Goal: Task Accomplishment & Management: Complete application form

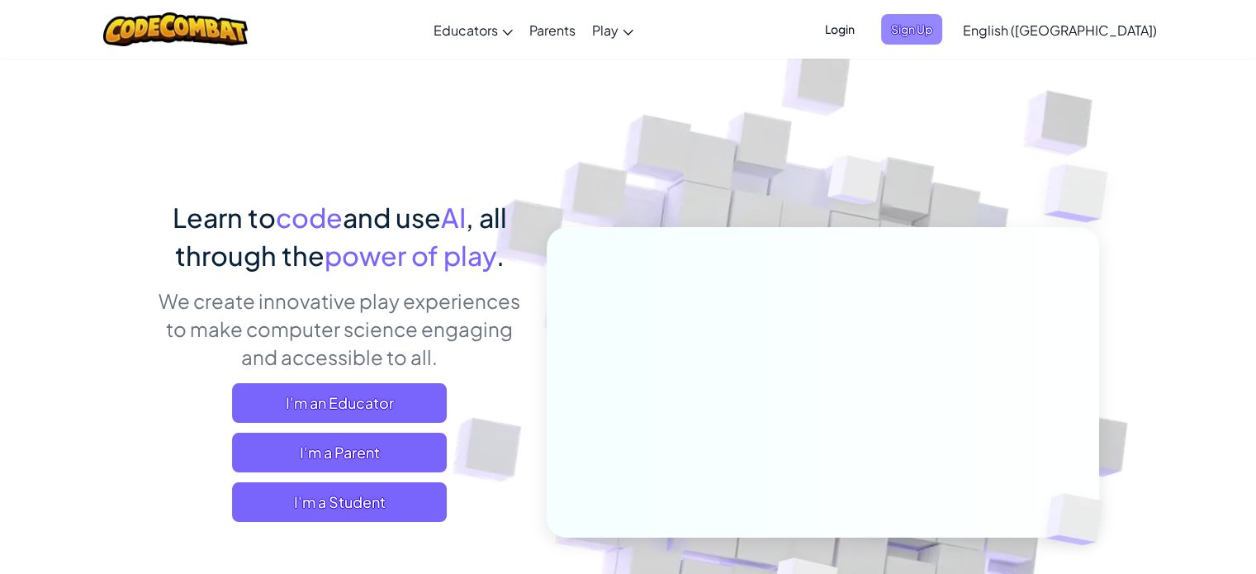
click at [943, 23] on span "Sign Up" at bounding box center [911, 29] width 61 height 31
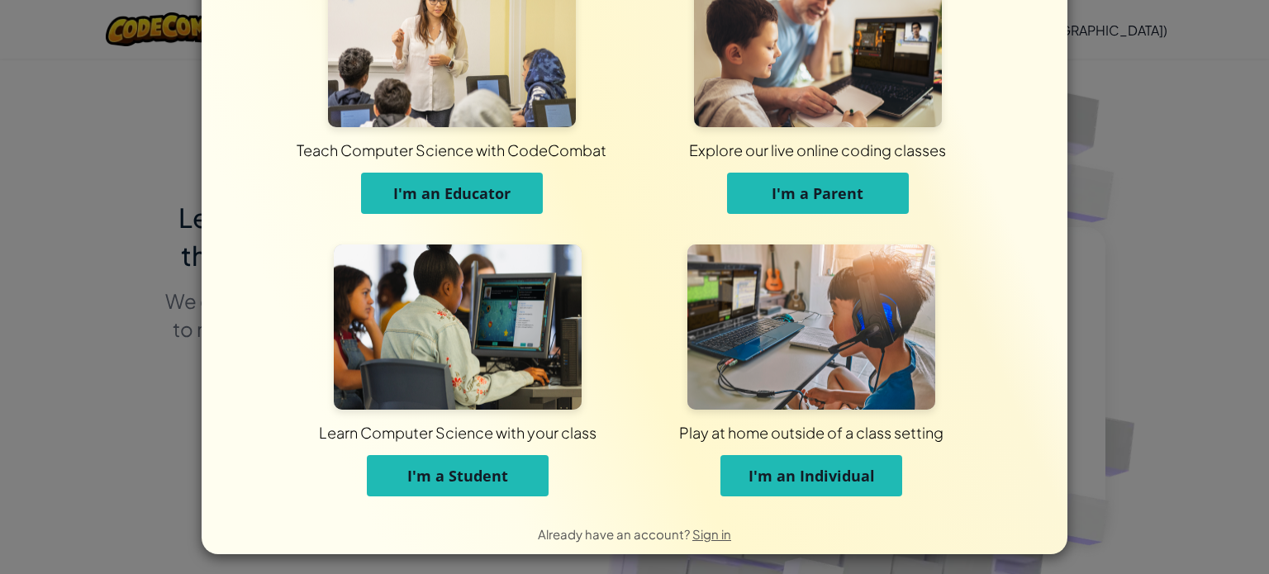
scroll to position [79, 0]
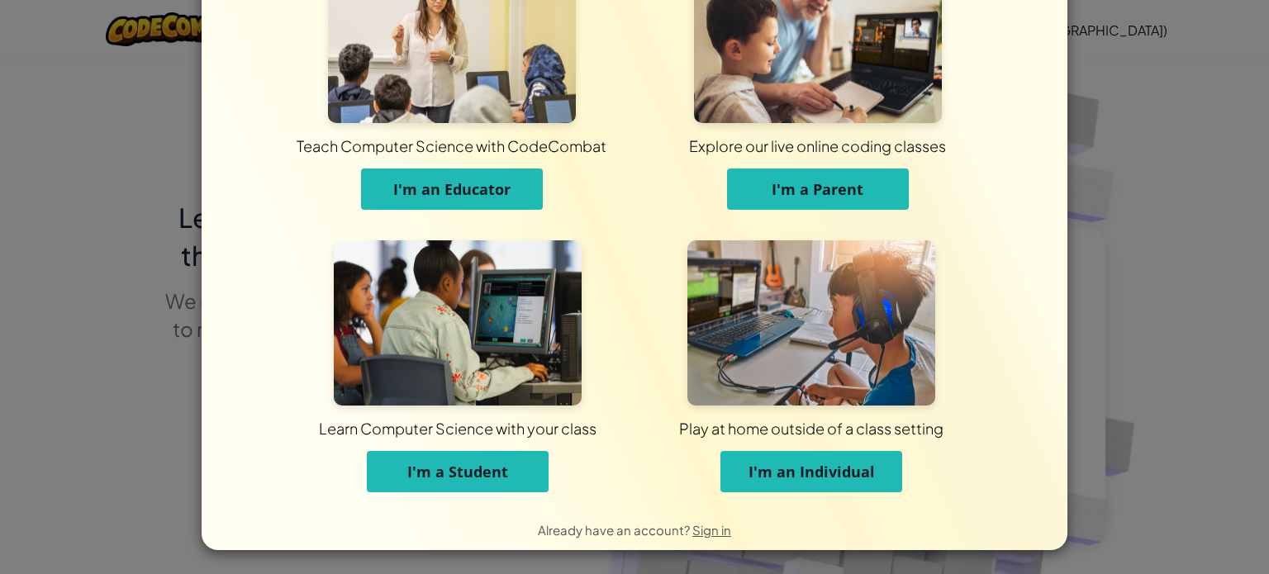
click at [786, 471] on span "I'm an Individual" at bounding box center [811, 472] width 126 height 20
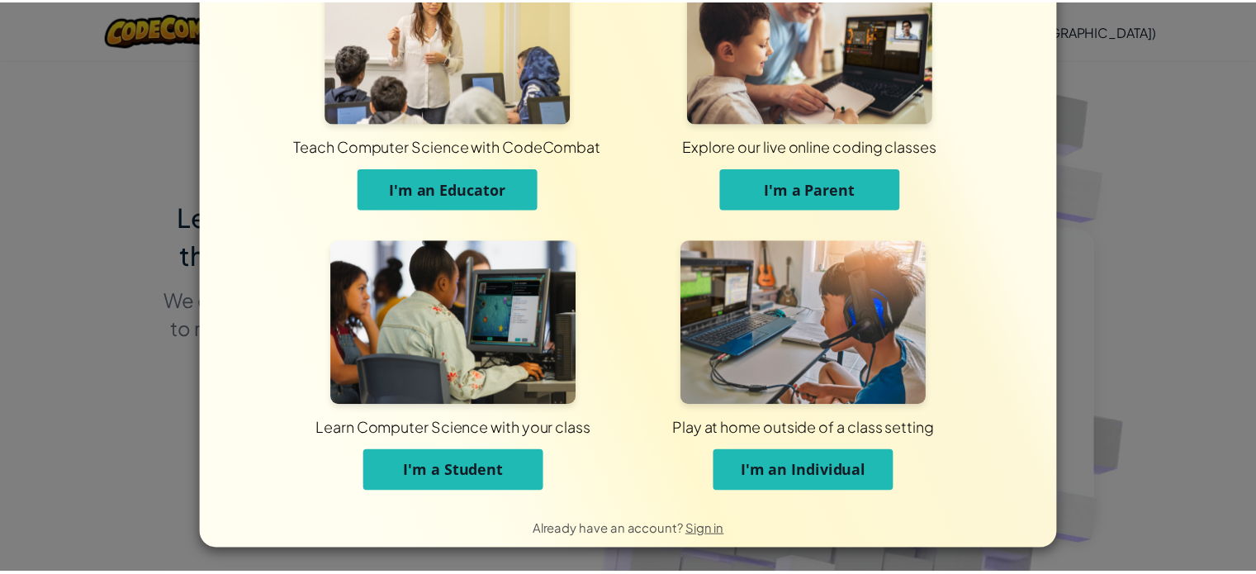
scroll to position [0, 0]
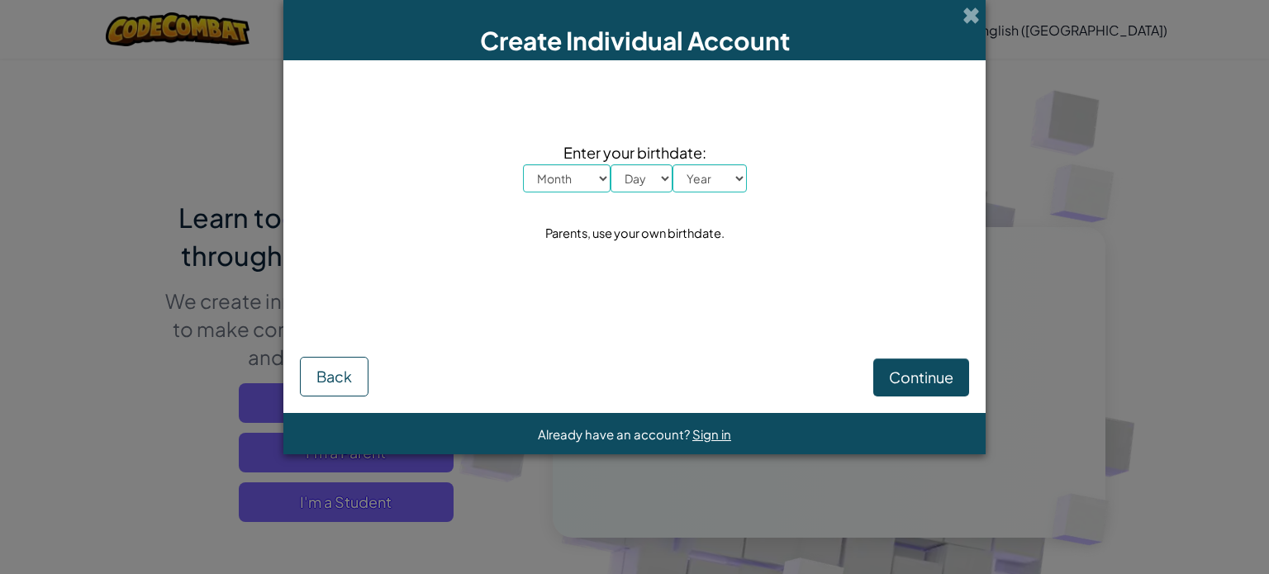
click at [573, 164] on select "Month January February March April May June July August September October Novem…" at bounding box center [567, 178] width 88 height 28
select select "10"
click at [523, 164] on select "Month January February March April May June July August September October Novem…" at bounding box center [567, 178] width 88 height 28
drag, startPoint x: 644, startPoint y: 170, endPoint x: 653, endPoint y: 191, distance: 22.6
click at [644, 170] on select "Day 1 2 3 4 5 6 7 8 9 10 11 12 13 14 15 16 17 18 19 20 21 22 23 24 25 26 27 28 …" at bounding box center [641, 178] width 62 height 28
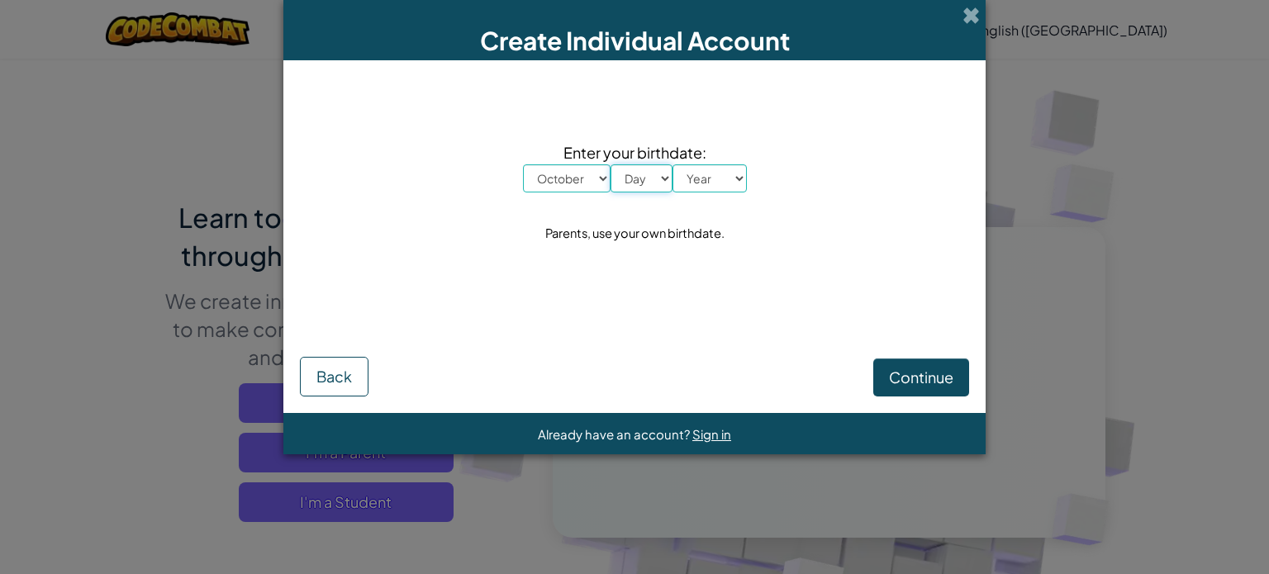
select select "19"
click at [610, 164] on select "Day 1 2 3 4 5 6 7 8 9 10 11 12 13 14 15 16 17 18 19 20 21 22 23 24 25 26 27 28 …" at bounding box center [641, 178] width 62 height 28
click at [719, 182] on select "Year [DATE] 2024 2023 2022 2021 2020 2019 2018 2017 2016 2015 2014 2013 2012 20…" at bounding box center [709, 178] width 74 height 28
select select "1993"
click at [672, 164] on select "Year [DATE] 2024 2023 2022 2021 2020 2019 2018 2017 2016 2015 2014 2013 2012 20…" at bounding box center [709, 178] width 74 height 28
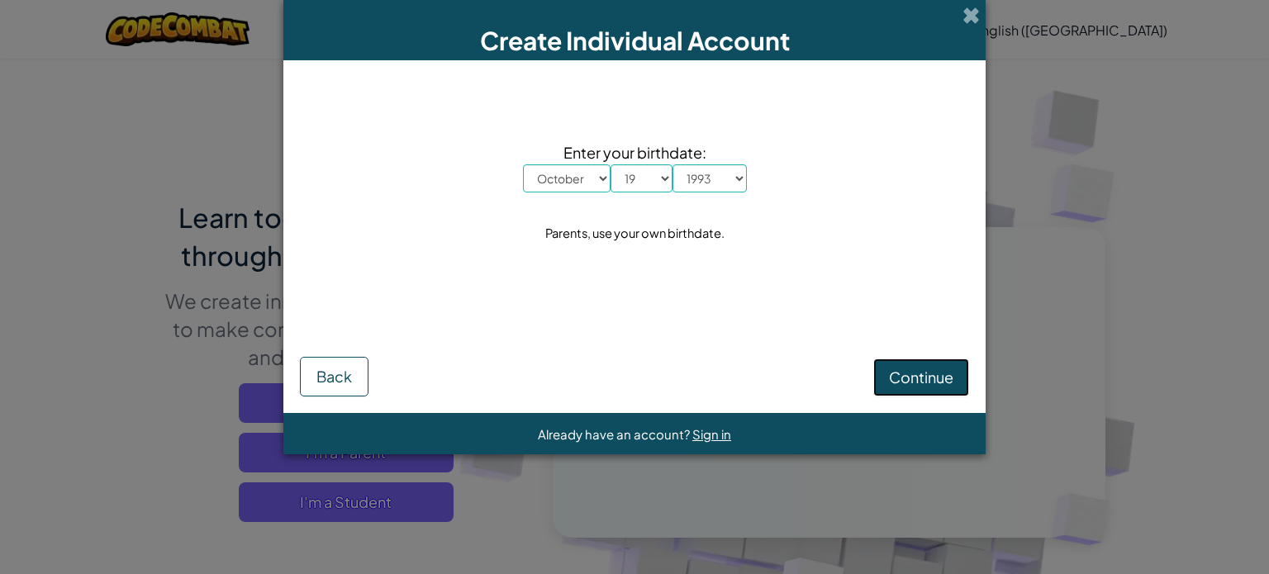
click at [913, 379] on span "Continue" at bounding box center [921, 377] width 64 height 19
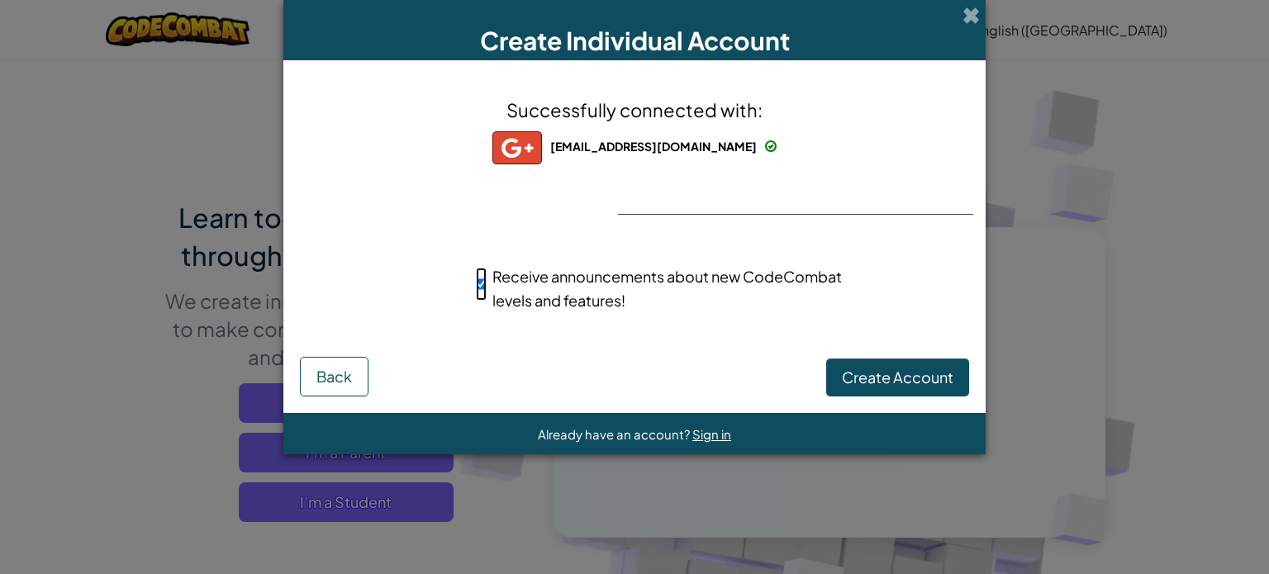
click at [479, 282] on input "Receive announcements about new CodeCombat levels and features!" at bounding box center [481, 284] width 11 height 33
checkbox input "false"
click at [913, 374] on span "Create Account" at bounding box center [898, 377] width 112 height 19
click at [709, 432] on span "Sign in" at bounding box center [711, 434] width 39 height 16
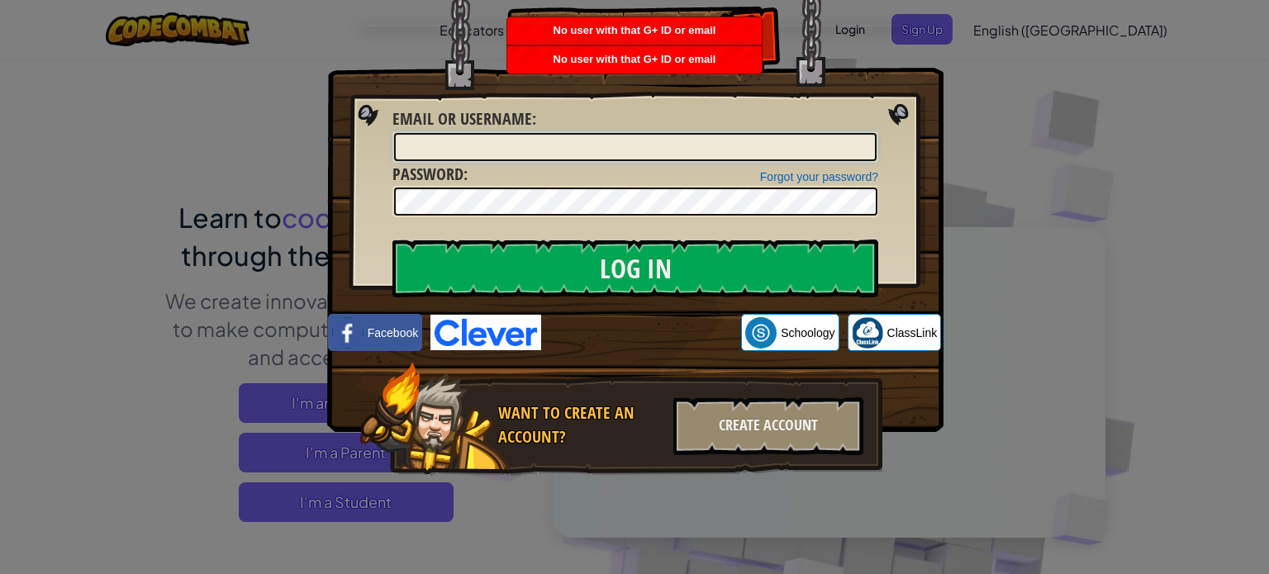
click at [533, 145] on input "Email or Username :" at bounding box center [635, 147] width 482 height 28
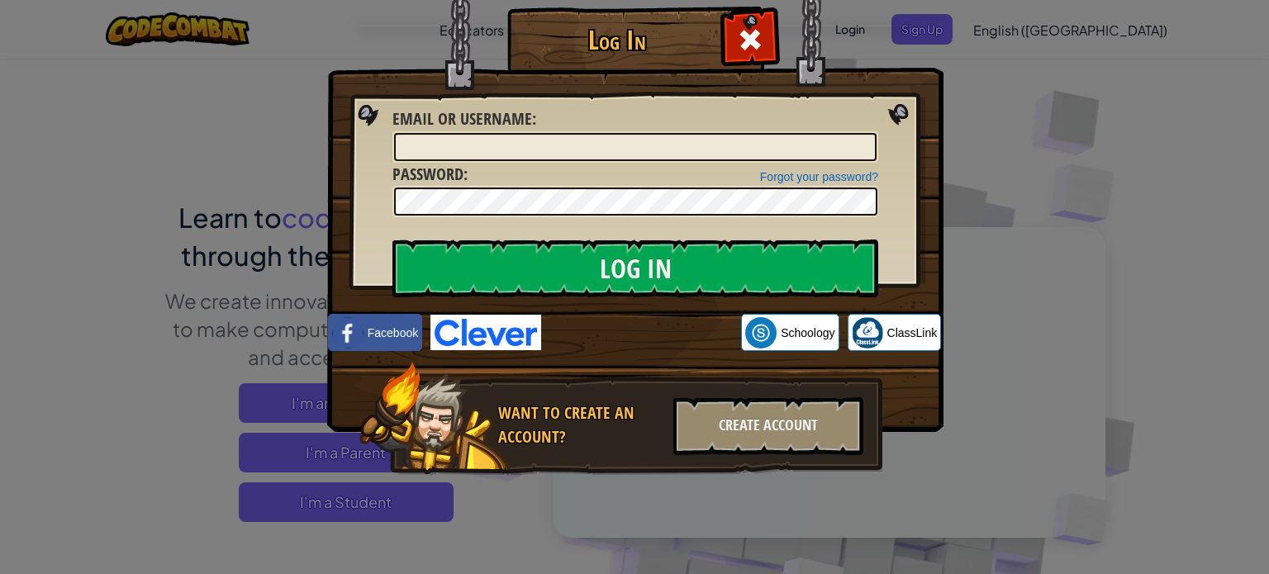
click at [1188, 204] on div "Log In Unknown Error Email or Username : Forgot your password? Password : Log I…" at bounding box center [634, 287] width 1269 height 574
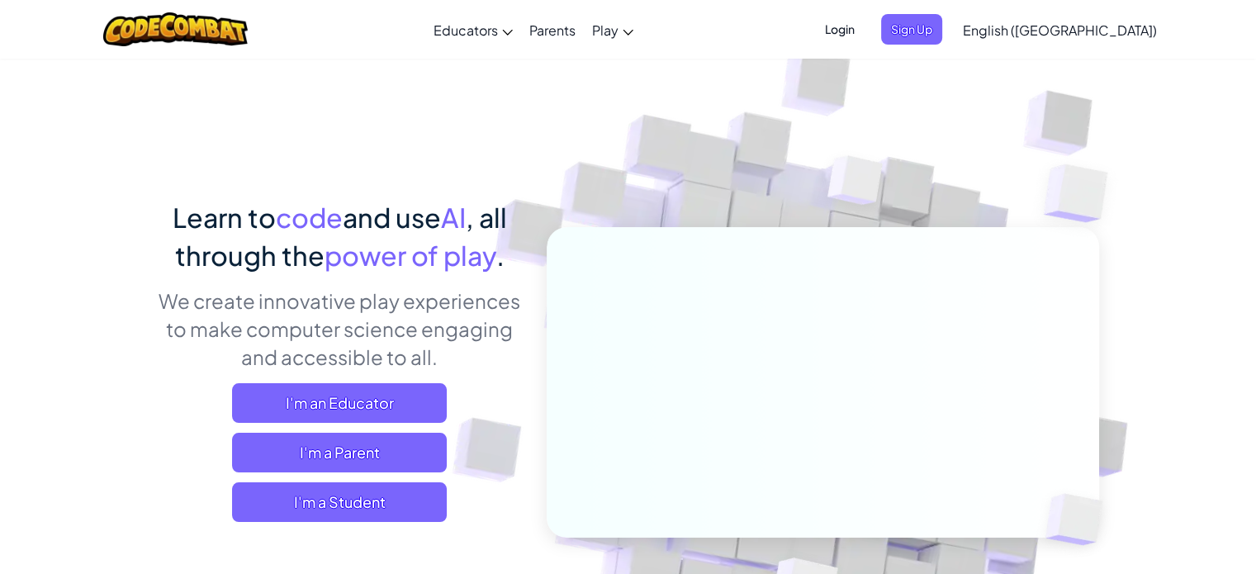
click at [865, 38] on span "Login" at bounding box center [840, 29] width 50 height 31
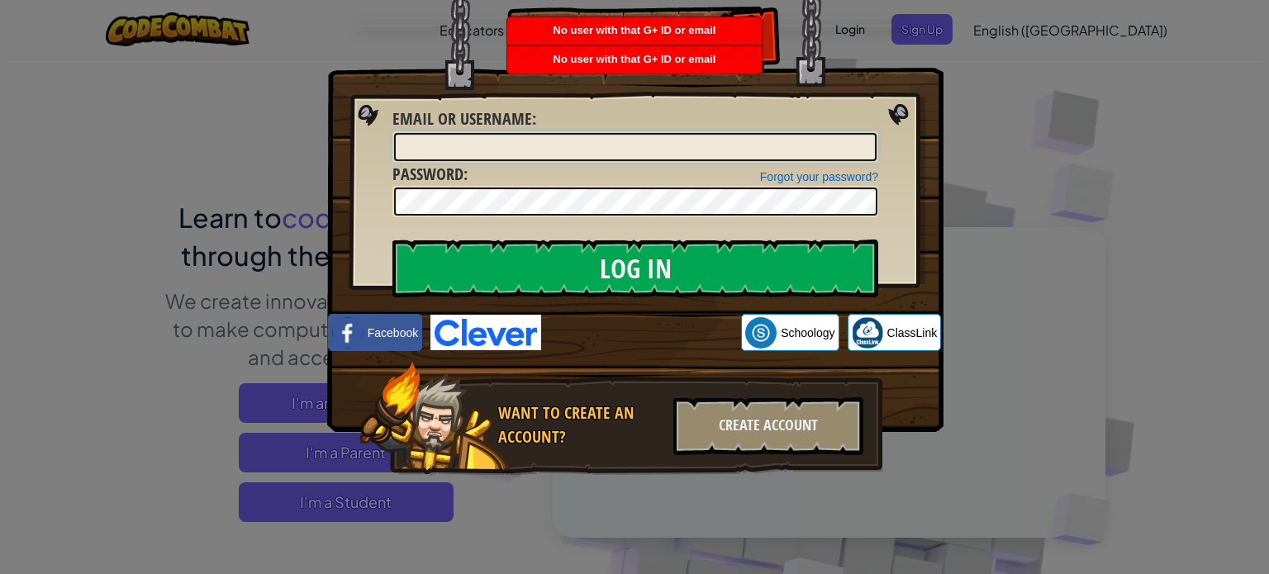
click at [583, 141] on input "Email or Username :" at bounding box center [635, 147] width 482 height 28
click at [724, 436] on div "Create Account" at bounding box center [768, 426] width 190 height 58
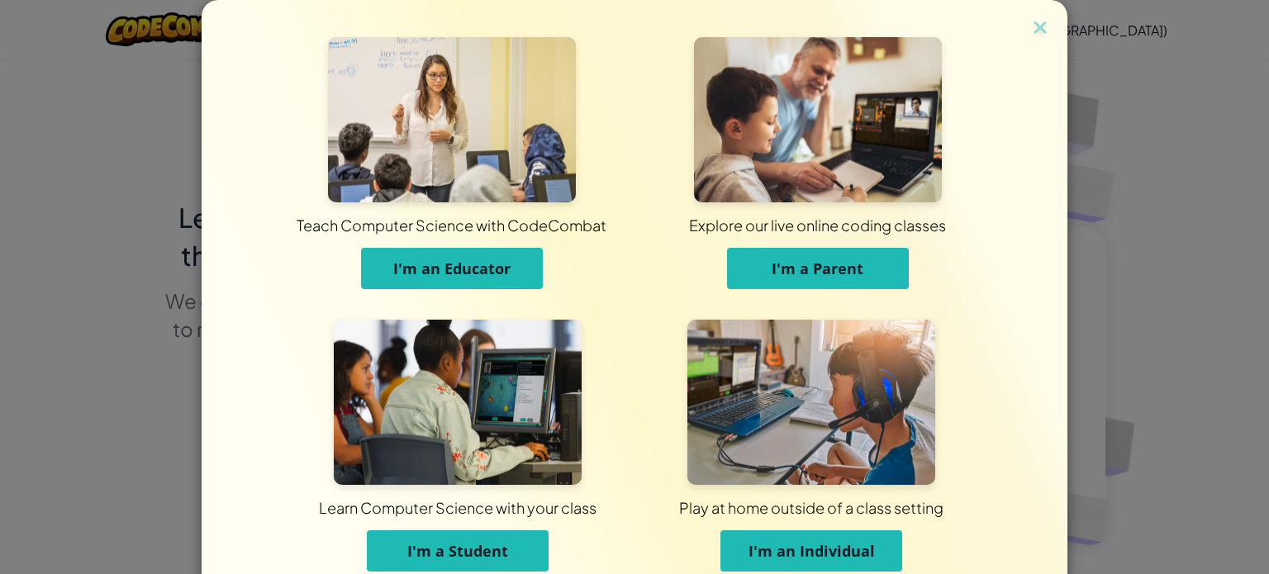
click at [796, 536] on button "I'm an Individual" at bounding box center [811, 550] width 182 height 41
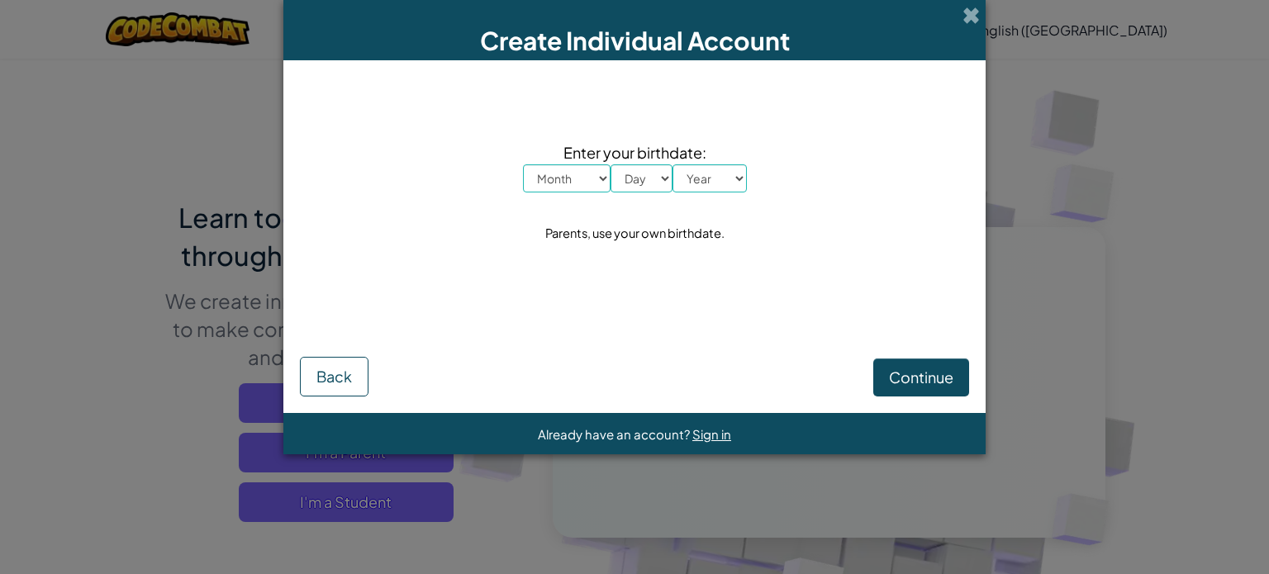
drag, startPoint x: 601, startPoint y: 178, endPoint x: 601, endPoint y: 187, distance: 9.1
click at [601, 178] on select "Month January February March April May June July August September October Novem…" at bounding box center [567, 178] width 88 height 28
select select "10"
click at [523, 164] on select "Month January February March April May June July August September October Novem…" at bounding box center [567, 178] width 88 height 28
click at [643, 184] on select "Day 1 2 3 4 5 6 7 8 9 10 11 12 13 14 15 16 17 18 19 20 21 22 23 24 25 26 27 28 …" at bounding box center [641, 178] width 62 height 28
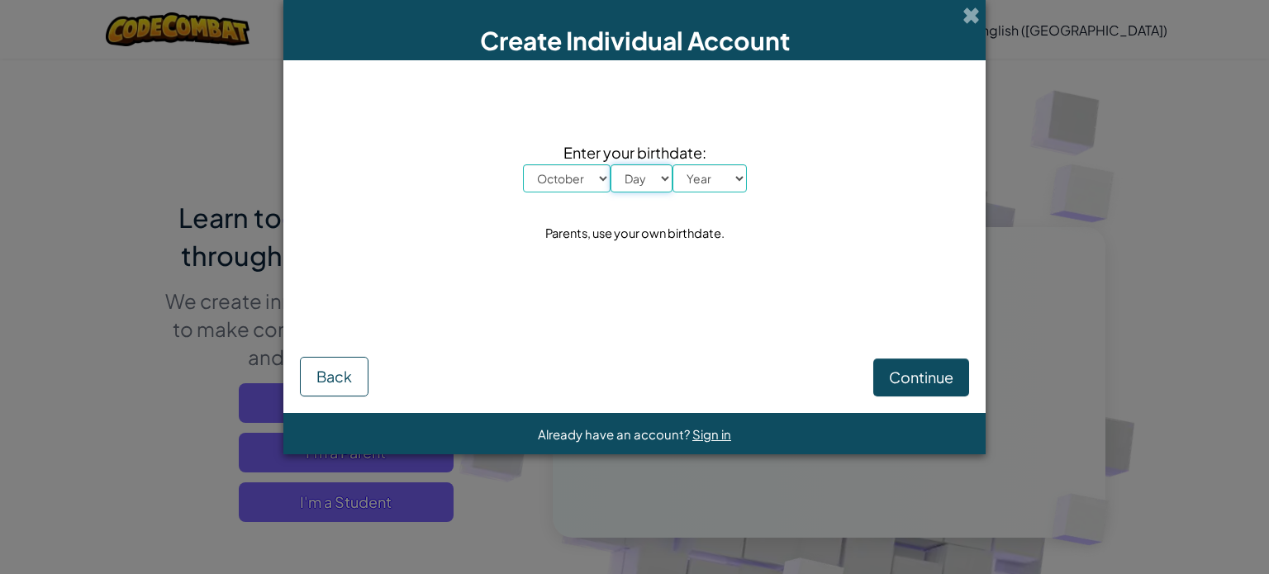
select select "19"
click at [610, 164] on select "Day 1 2 3 4 5 6 7 8 9 10 11 12 13 14 15 16 17 18 19 20 21 22 23 24 25 26 27 28 …" at bounding box center [641, 178] width 62 height 28
click at [720, 169] on select "Year [DATE] 2024 2023 2022 2021 2020 2019 2018 2017 2016 2015 2014 2013 2012 20…" at bounding box center [709, 178] width 74 height 28
select select "1993"
click at [672, 164] on select "Year [DATE] 2024 2023 2022 2021 2020 2019 2018 2017 2016 2015 2014 2013 2012 20…" at bounding box center [709, 178] width 74 height 28
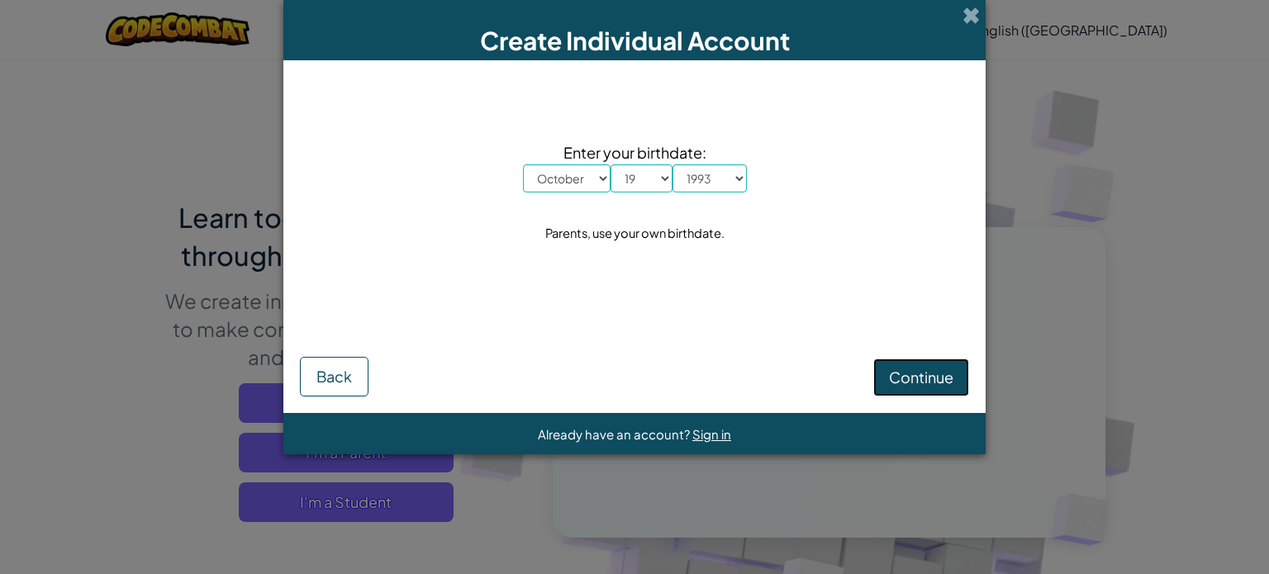
click at [923, 360] on button "Continue" at bounding box center [921, 378] width 96 height 38
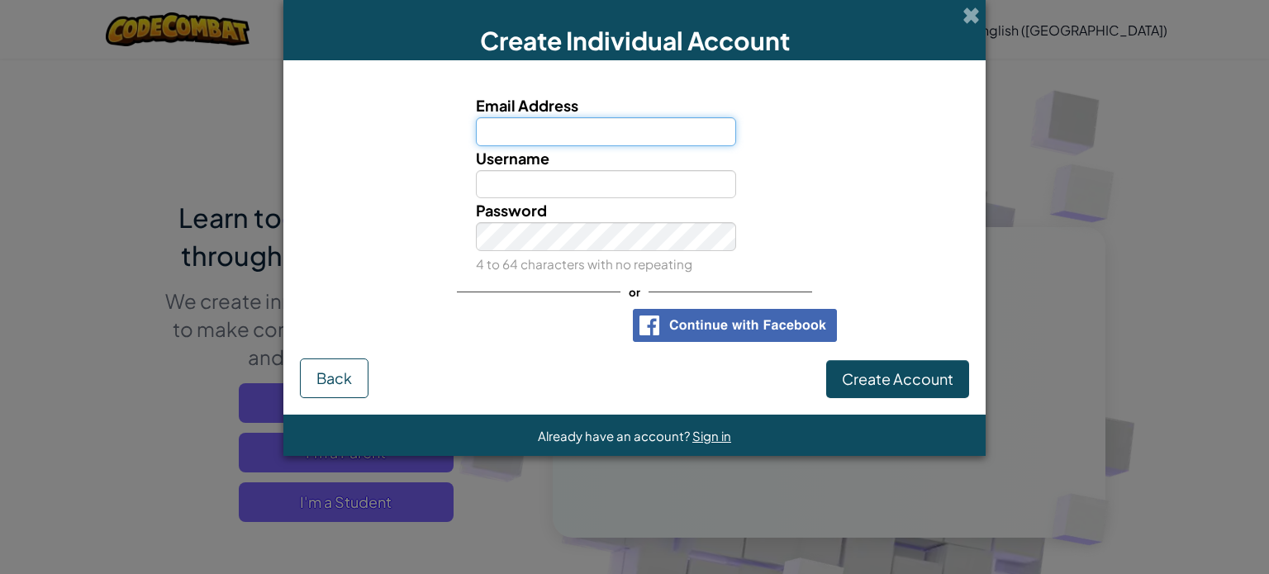
click at [612, 118] on input "Email Address" at bounding box center [606, 131] width 261 height 29
type input "[EMAIL_ADDRESS][DOMAIN_NAME]"
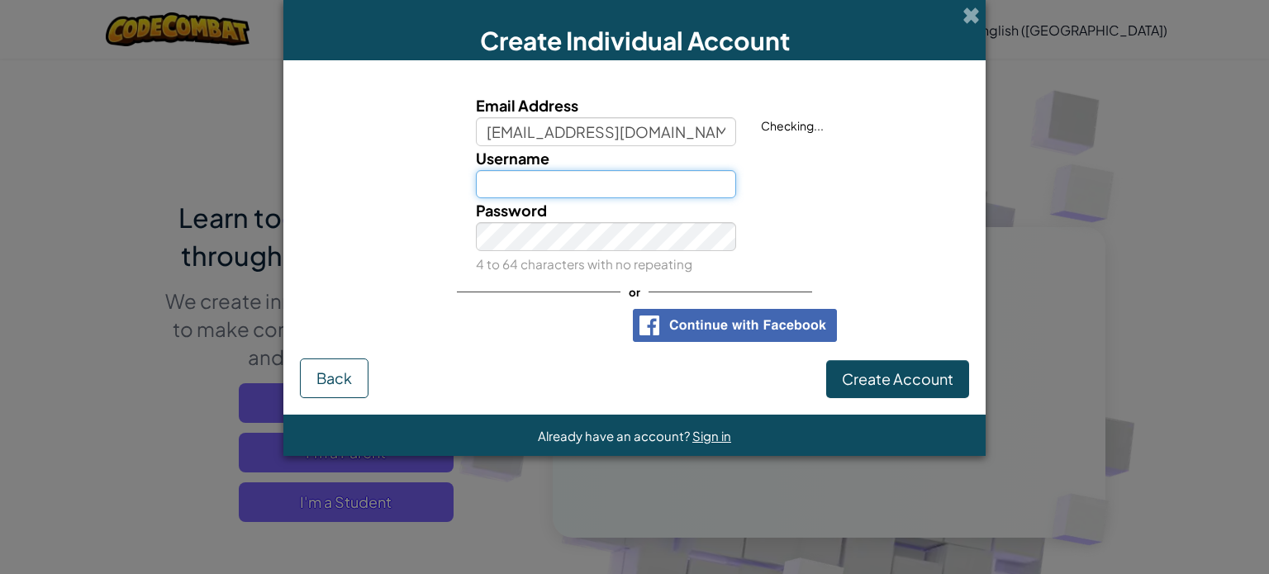
click at [583, 189] on input "Username" at bounding box center [606, 184] width 261 height 29
type input "TENcodes"
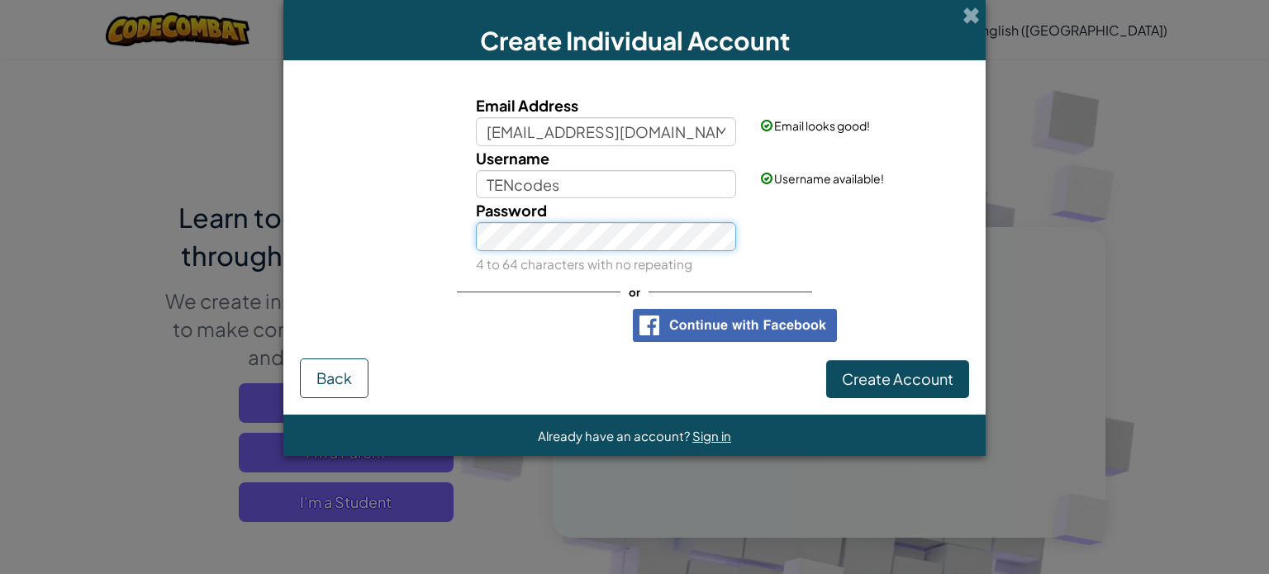
click at [411, 234] on div "Password 4 to 64 characters with no repeating" at bounding box center [635, 237] width 686 height 78
click at [418, 236] on div "Password 4 to 64 characters with no repeating" at bounding box center [635, 237] width 686 height 78
drag, startPoint x: 43, startPoint y: 288, endPoint x: 78, endPoint y: 284, distance: 34.9
click at [43, 288] on div "Create Individual Account Email Address thomaselnadir@gmail.com Email looks goo…" at bounding box center [634, 287] width 1269 height 574
drag, startPoint x: 306, startPoint y: 260, endPoint x: 350, endPoint y: 264, distance: 44.0
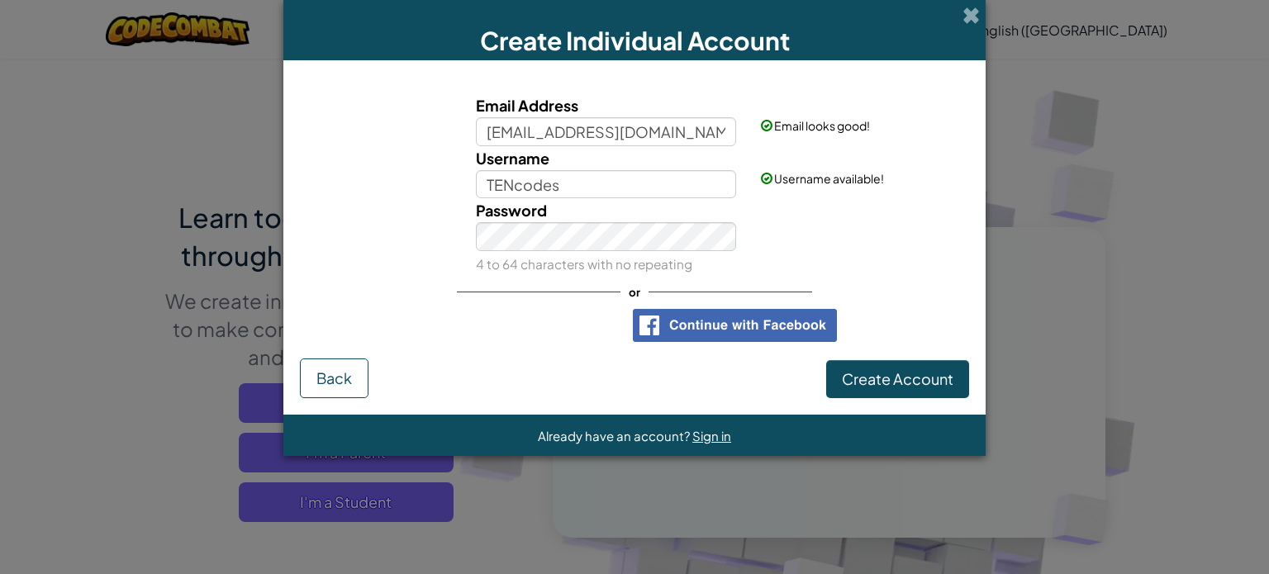
click at [308, 261] on div "Password 4 to 64 characters with no repeating" at bounding box center [635, 237] width 686 height 78
click at [893, 381] on span "Create Account" at bounding box center [898, 378] width 112 height 19
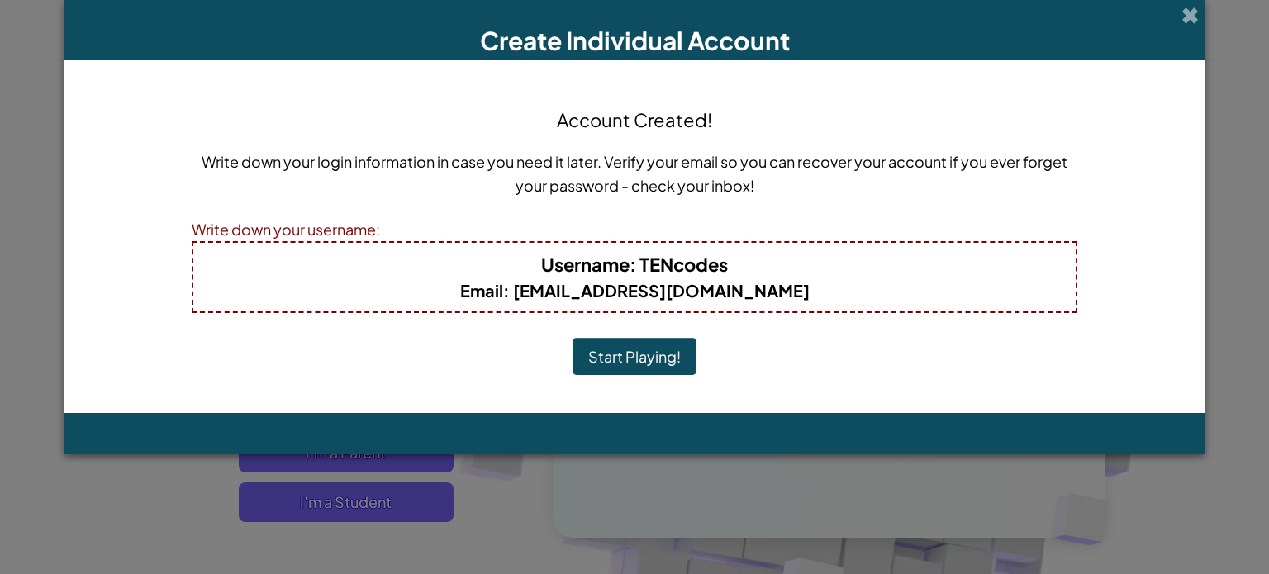
click at [634, 355] on button "Start Playing!" at bounding box center [634, 357] width 124 height 38
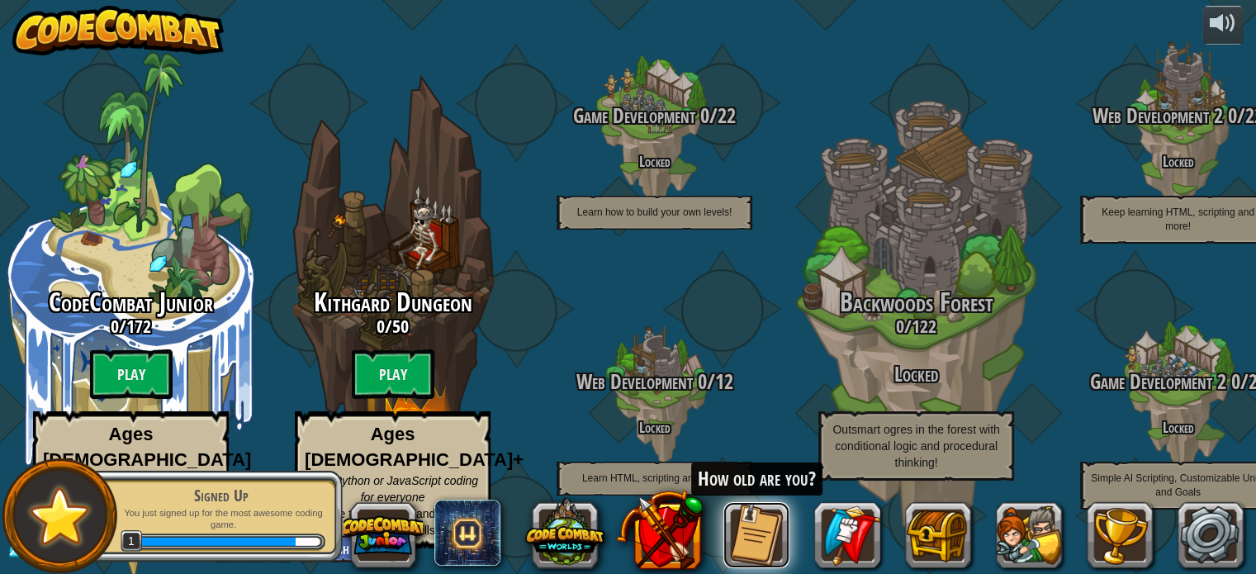
click at [761, 528] on button at bounding box center [757, 535] width 66 height 66
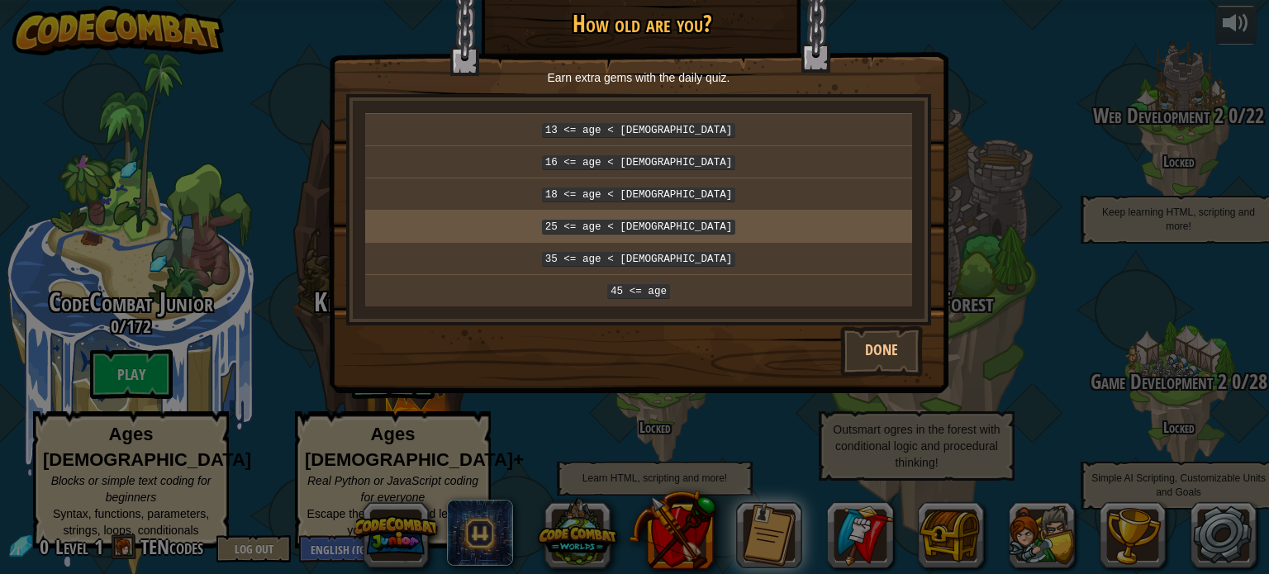
click at [695, 219] on p "25 <= age < 35" at bounding box center [639, 226] width 534 height 18
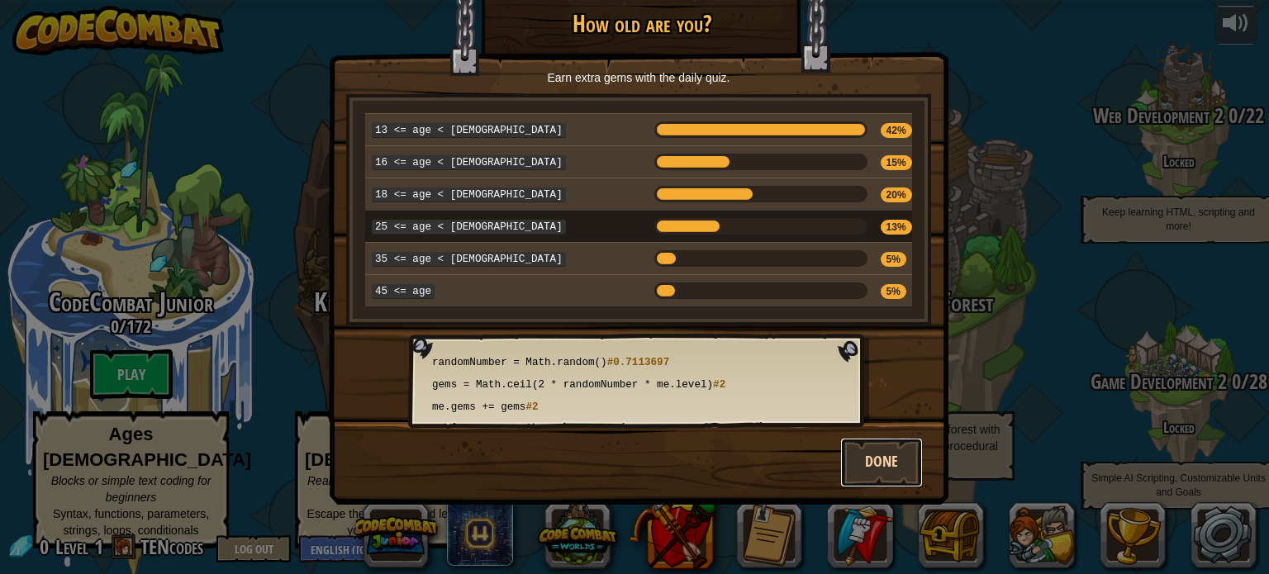
click at [887, 451] on button "Done" at bounding box center [881, 463] width 83 height 50
